Goal: Find contact information: Find contact information

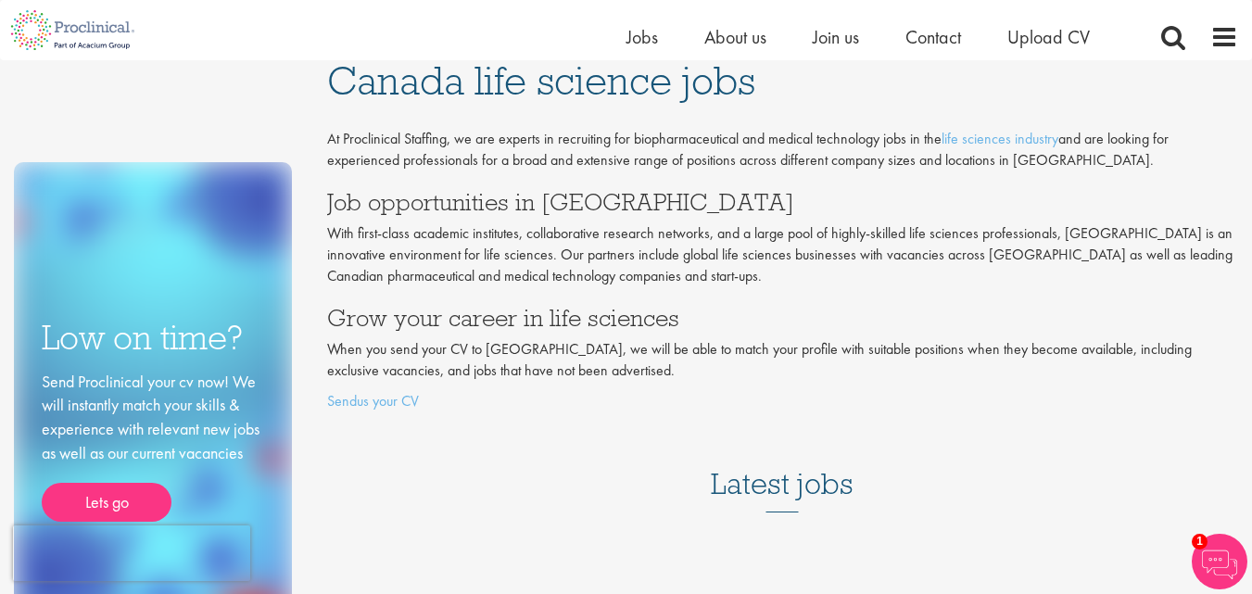
scroll to position [93, 0]
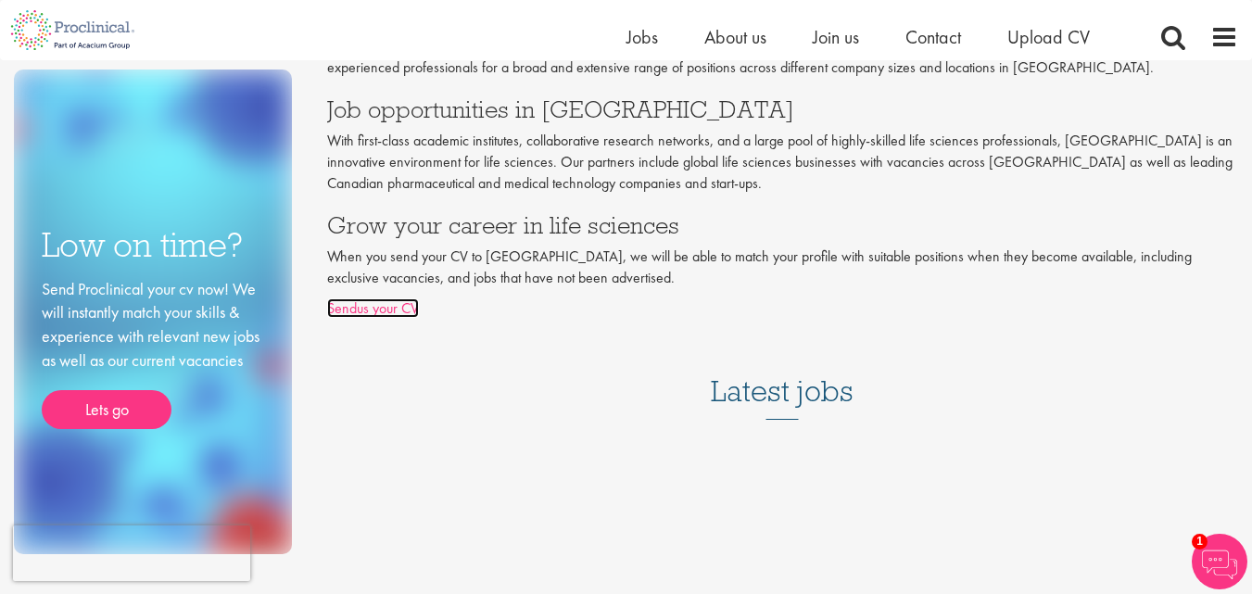
click at [357, 308] on link "Sendus your CV" at bounding box center [373, 307] width 92 height 19
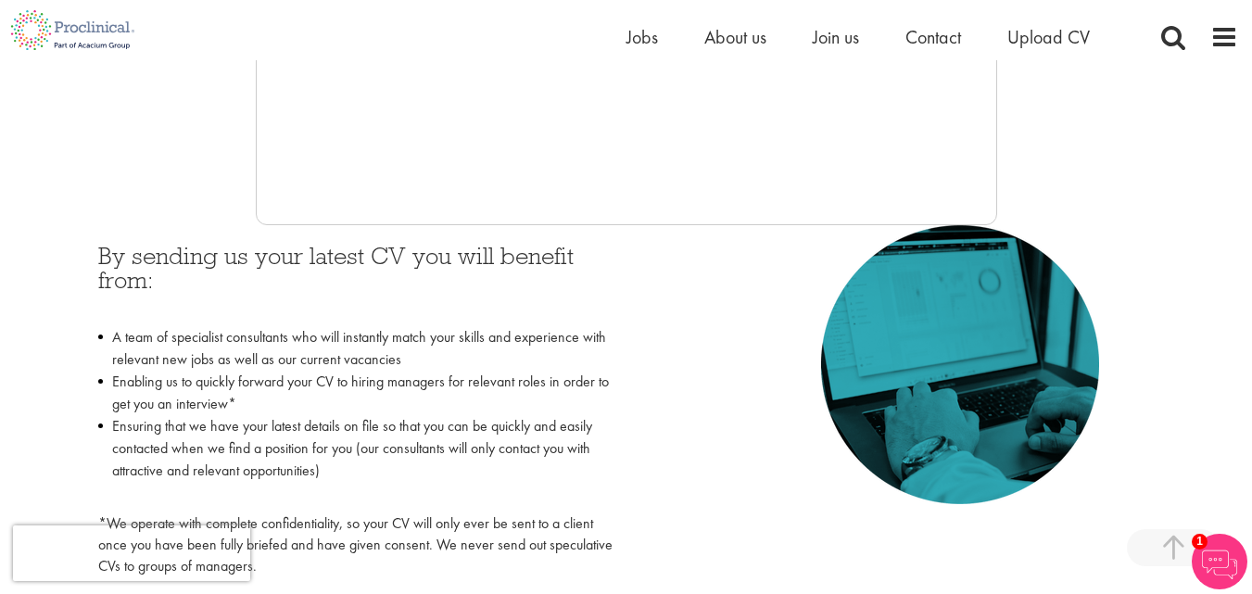
scroll to position [649, 0]
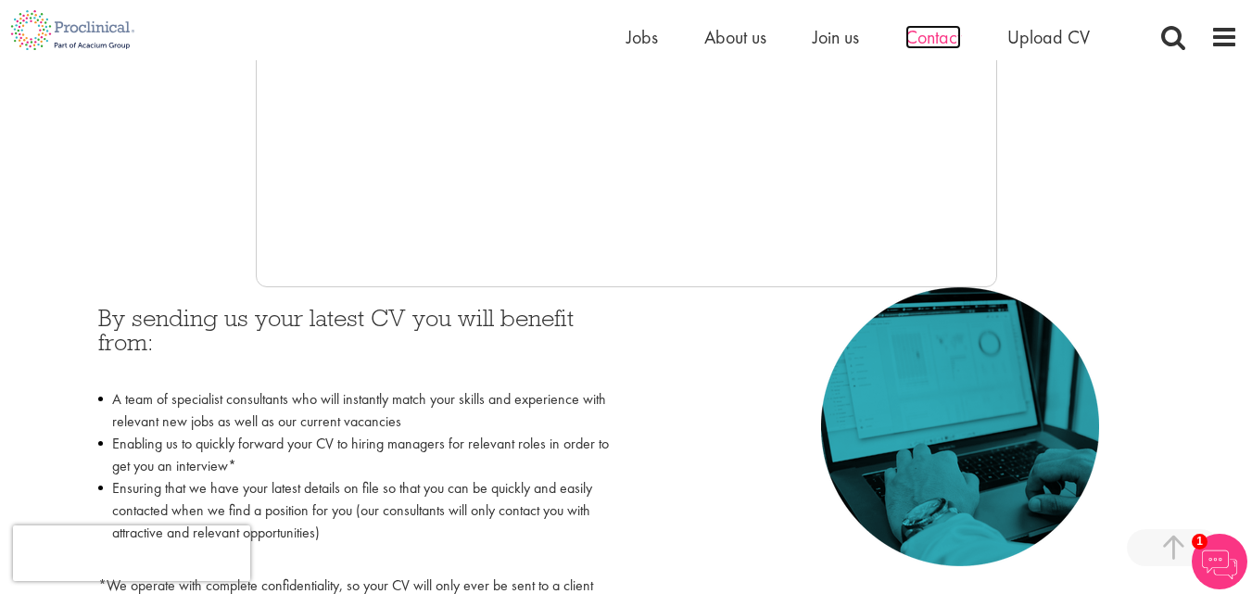
click at [935, 34] on span "Contact" at bounding box center [933, 37] width 56 height 24
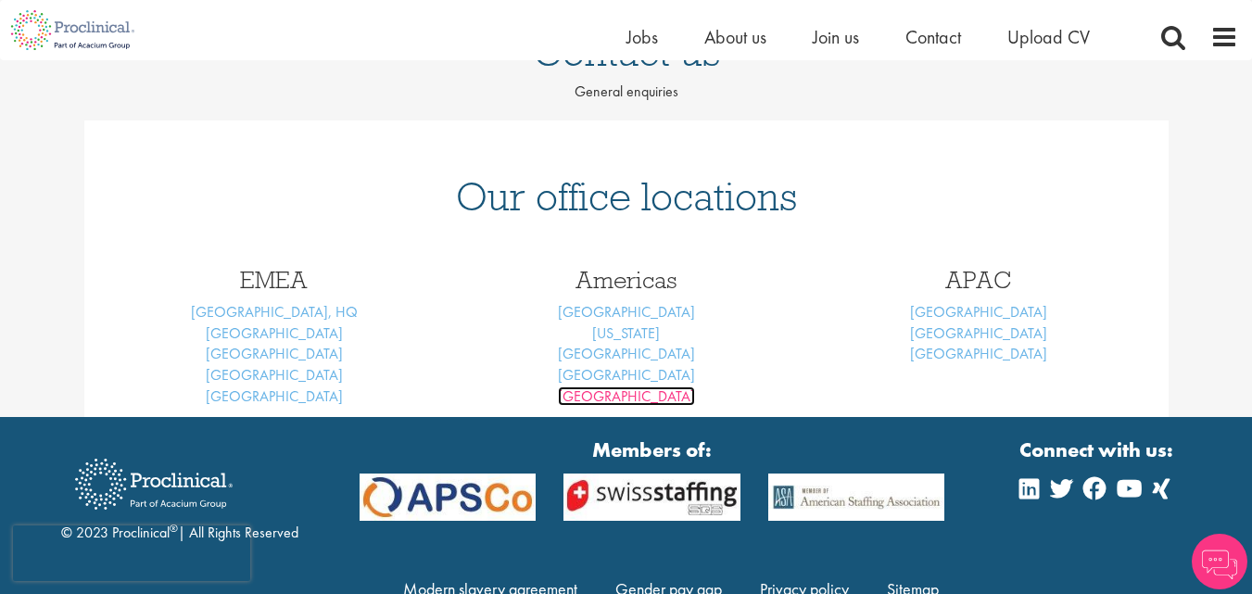
click at [626, 399] on link "[GEOGRAPHIC_DATA]" at bounding box center [626, 395] width 137 height 19
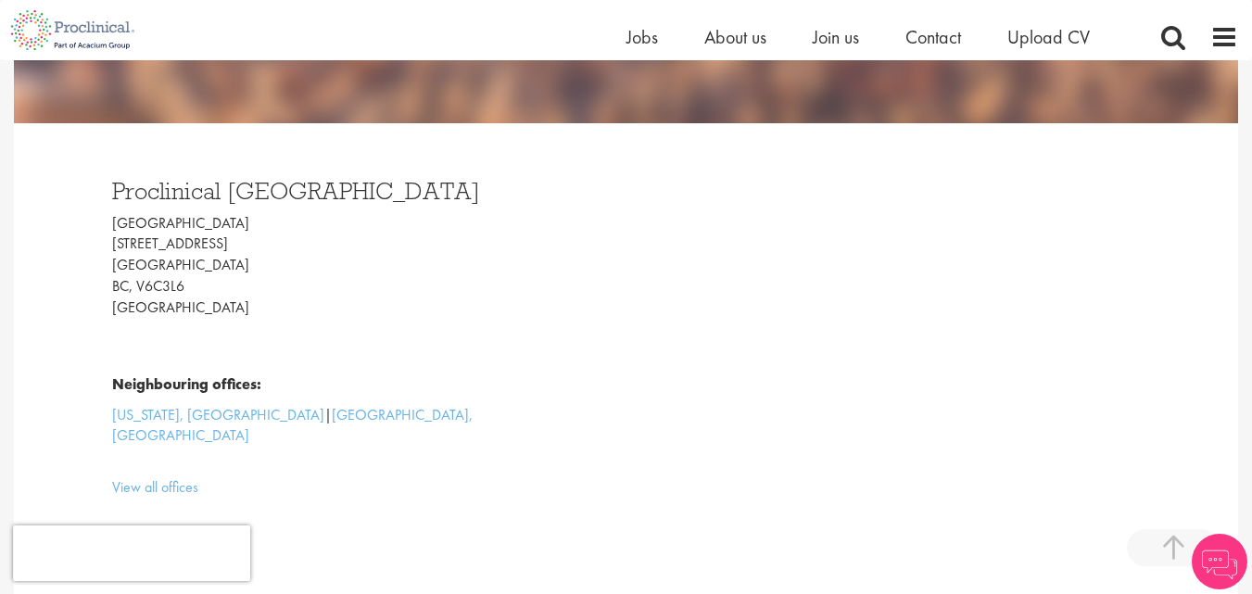
scroll to position [463, 0]
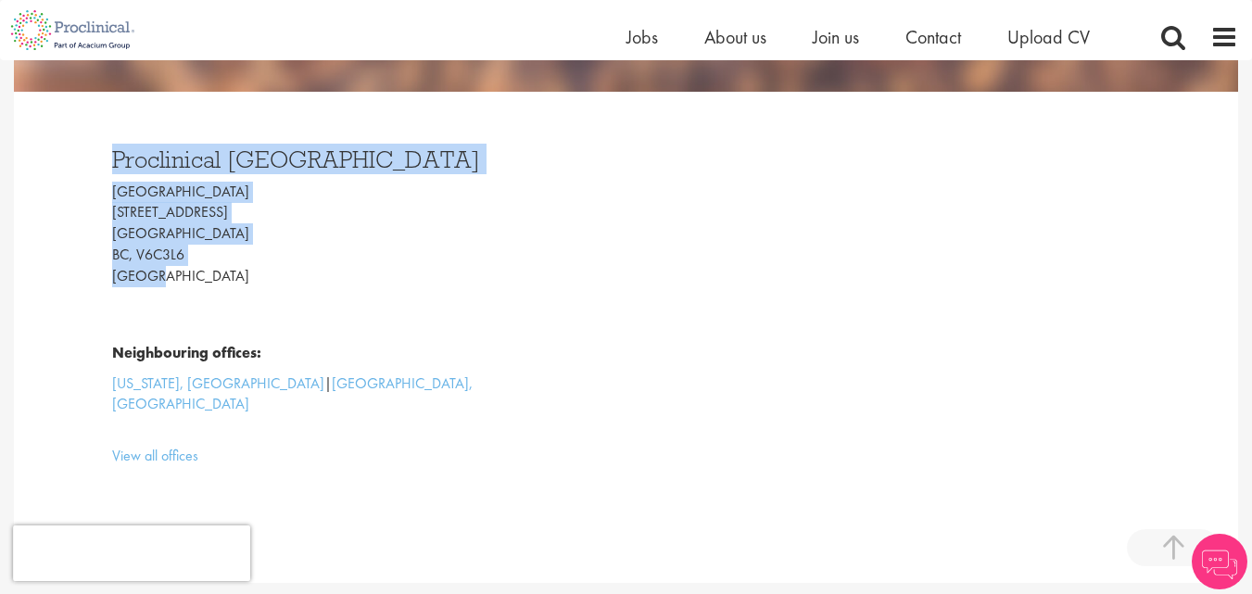
drag, startPoint x: 116, startPoint y: 159, endPoint x: 254, endPoint y: 274, distance: 179.6
click at [254, 274] on div "Proclinical Vancouver 1200 Waterfront Centre 200 Burrard Street Vancouver BC, V…" at bounding box center [362, 302] width 528 height 347
copy div "Proclinical Vancouver 1200 Waterfront Centre 200 Burrard Street Vancouver BC, V…"
